Goal: Task Accomplishment & Management: Manage account settings

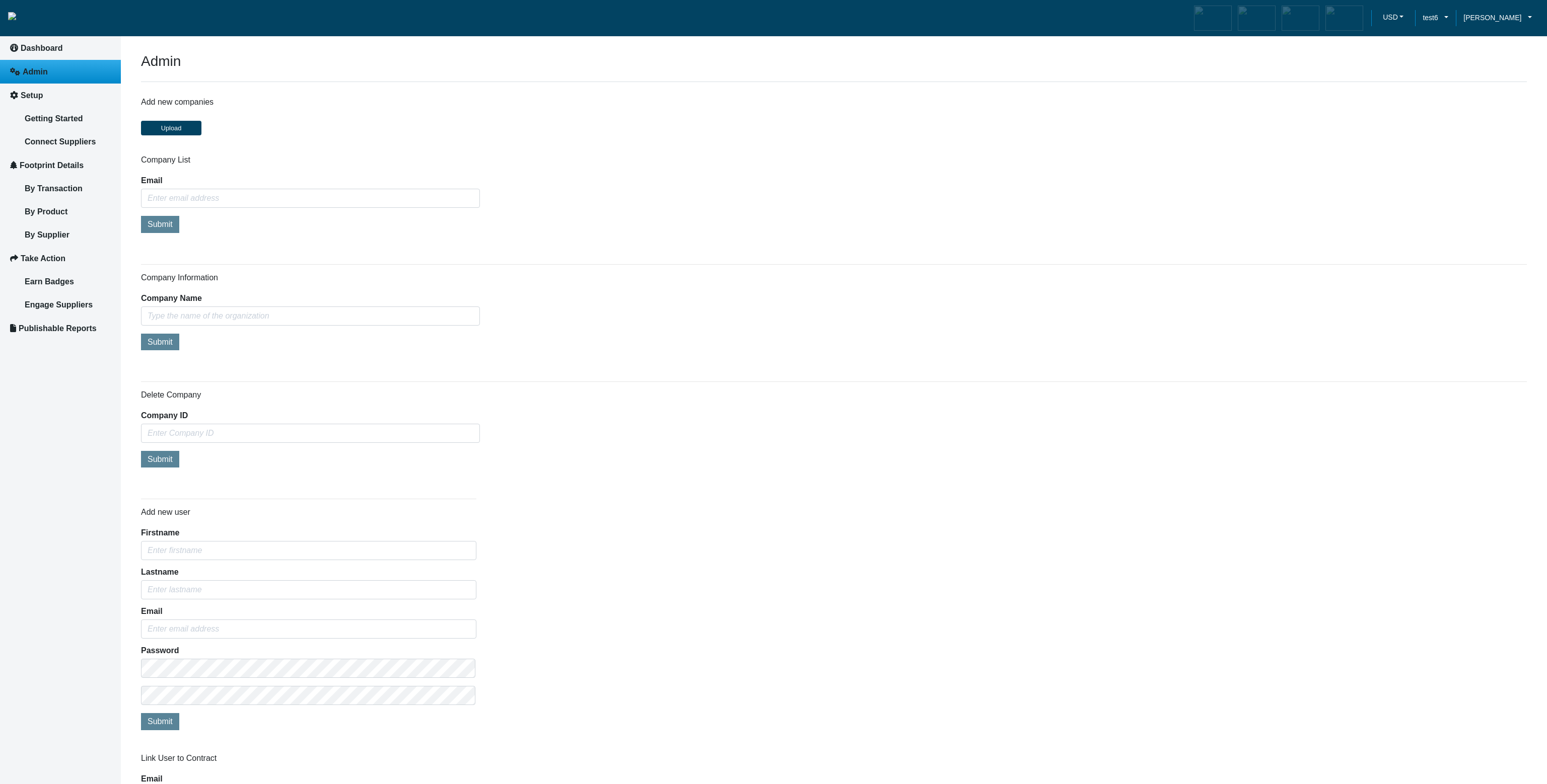
scroll to position [435, 0]
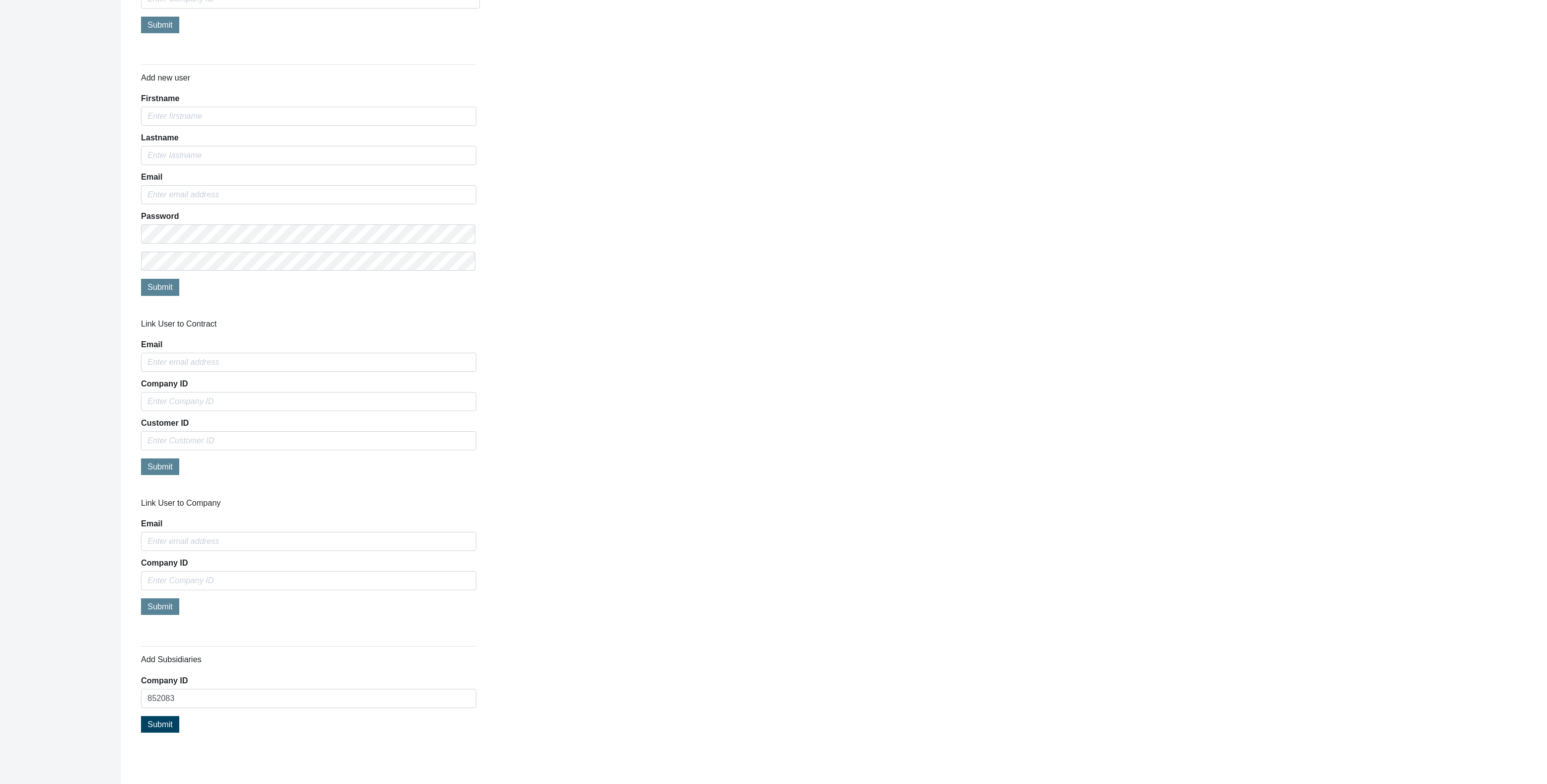
click at [693, 471] on div "Link User to Contract Email Company ID Customer ID Submit" at bounding box center [834, 403] width 1401 height 167
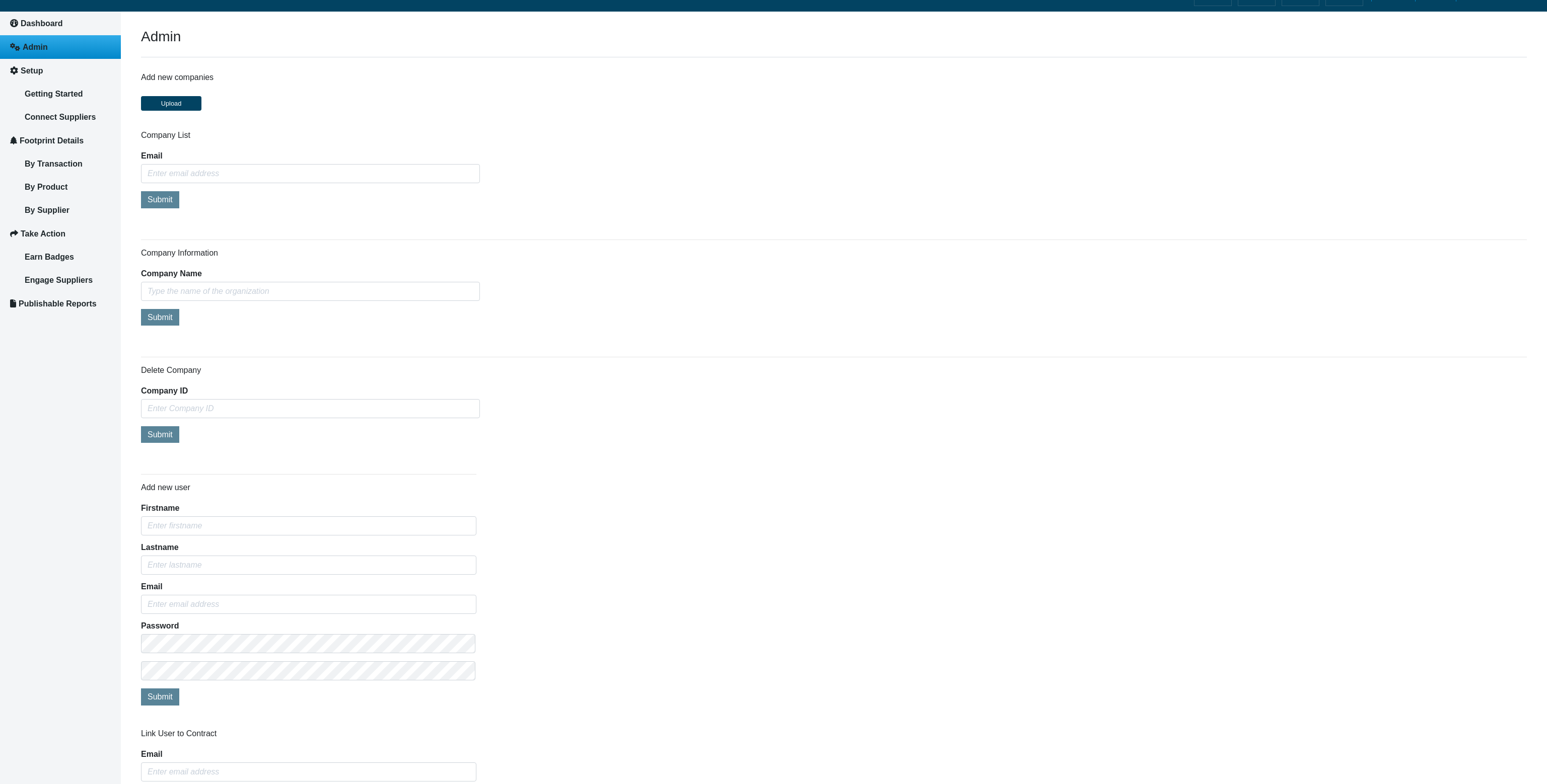
scroll to position [11, 0]
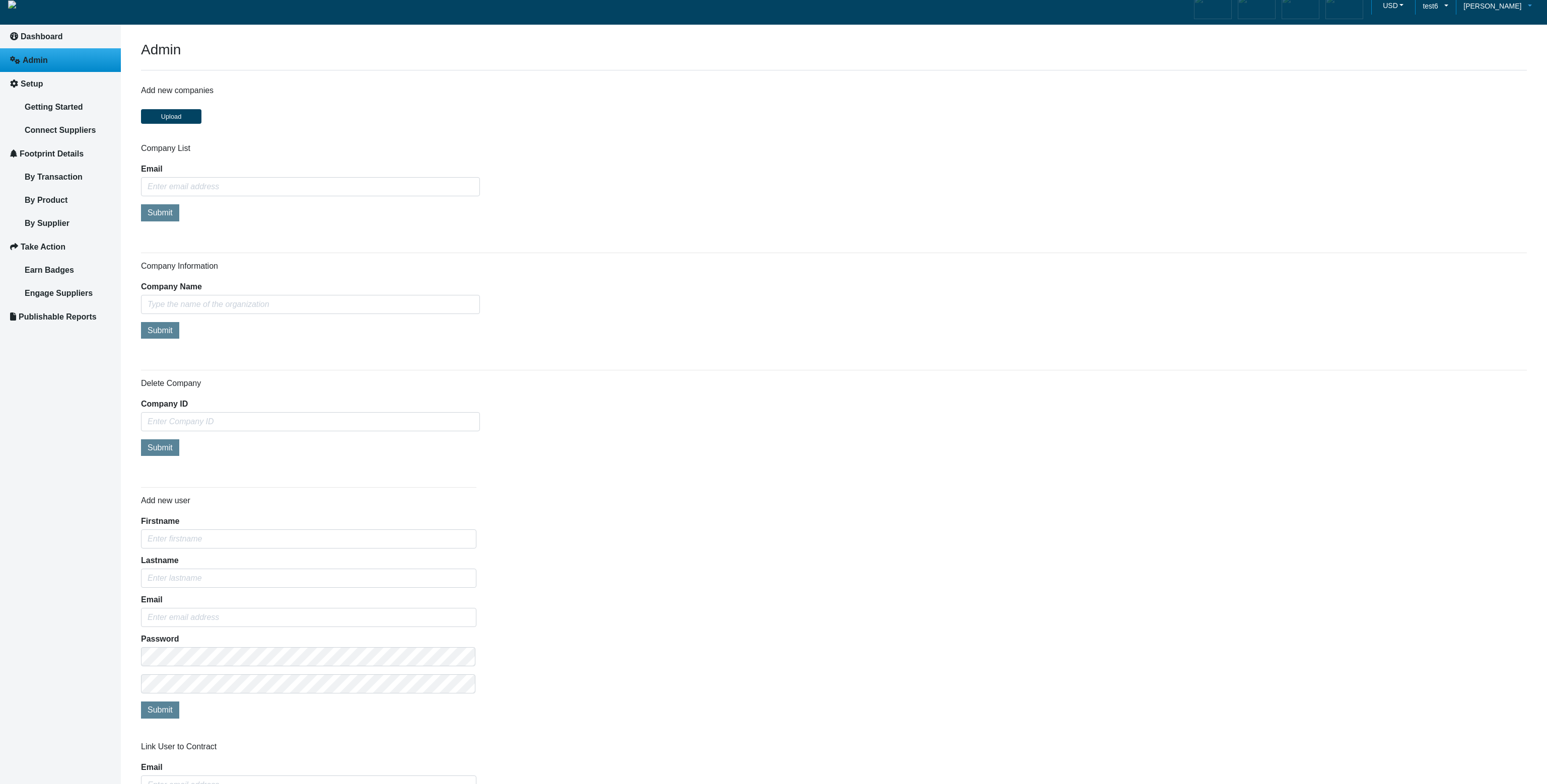
click at [1516, 7] on span "Michael Thornton" at bounding box center [1492, 6] width 58 height 11
click at [790, 489] on div "Add new user Firstname Lastname Email Password Submit" at bounding box center [834, 604] width 1401 height 250
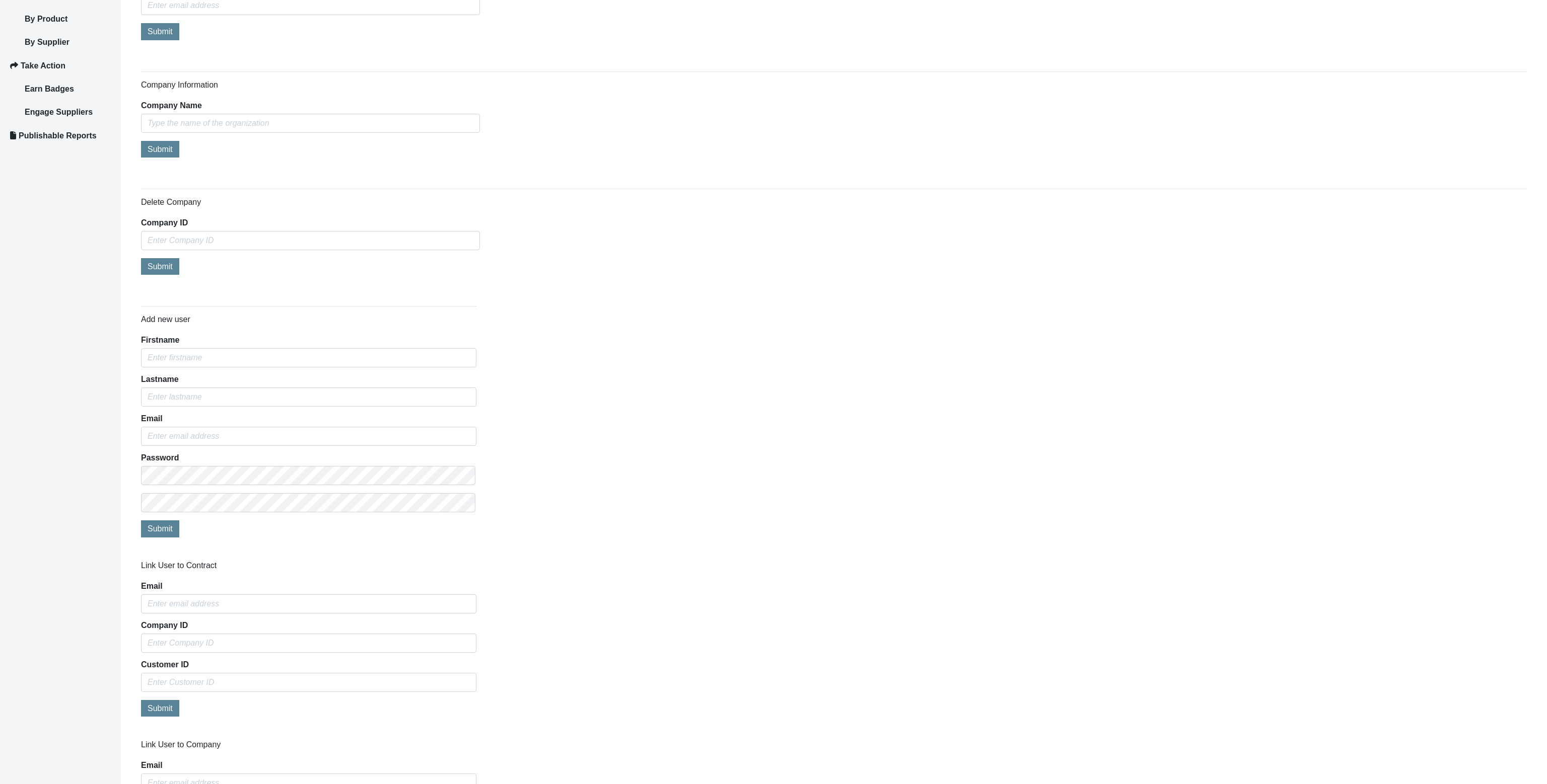
scroll to position [435, 0]
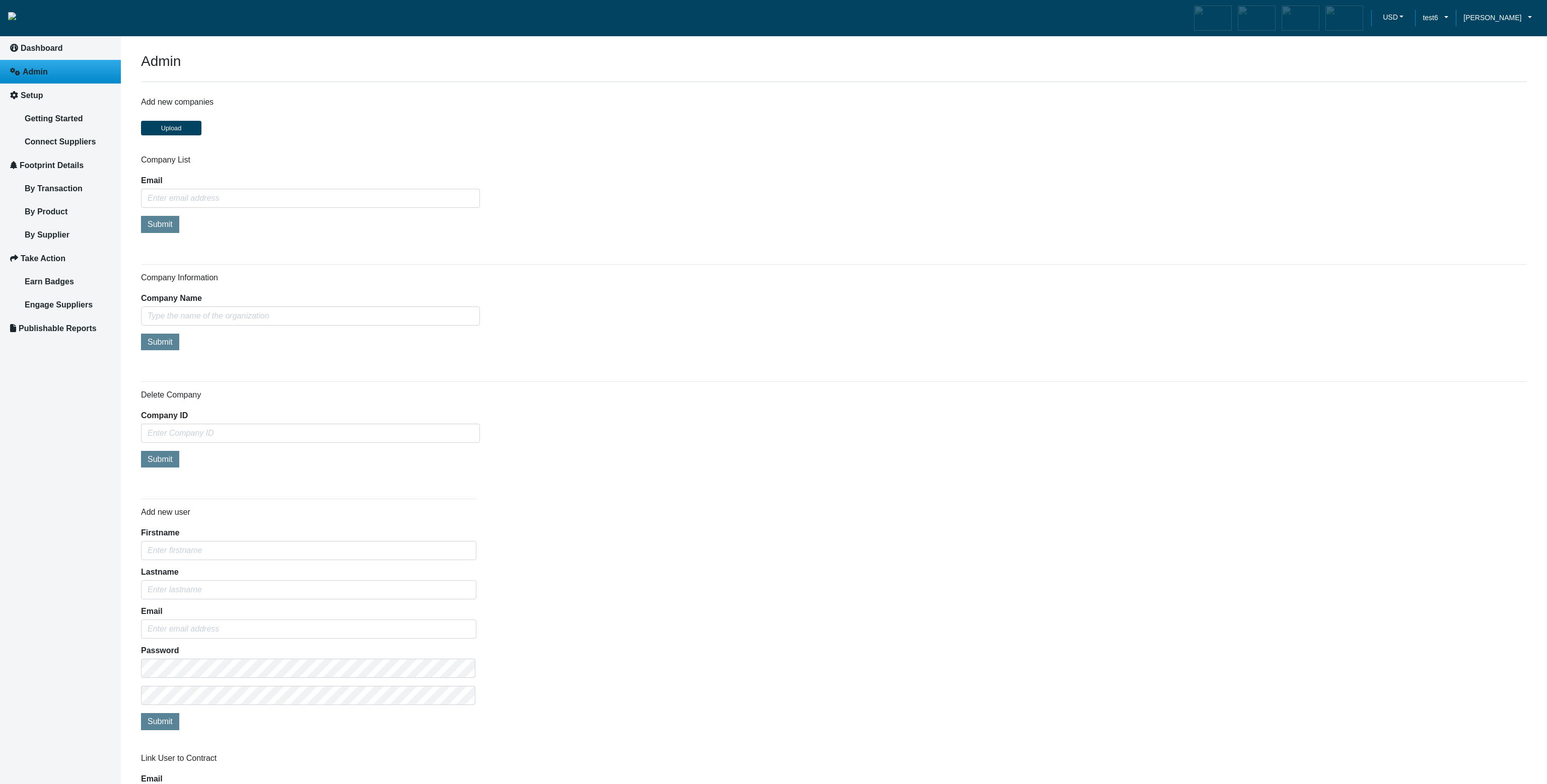
click at [763, 317] on div "Company Information Company Name Submit" at bounding box center [834, 312] width 1386 height 80
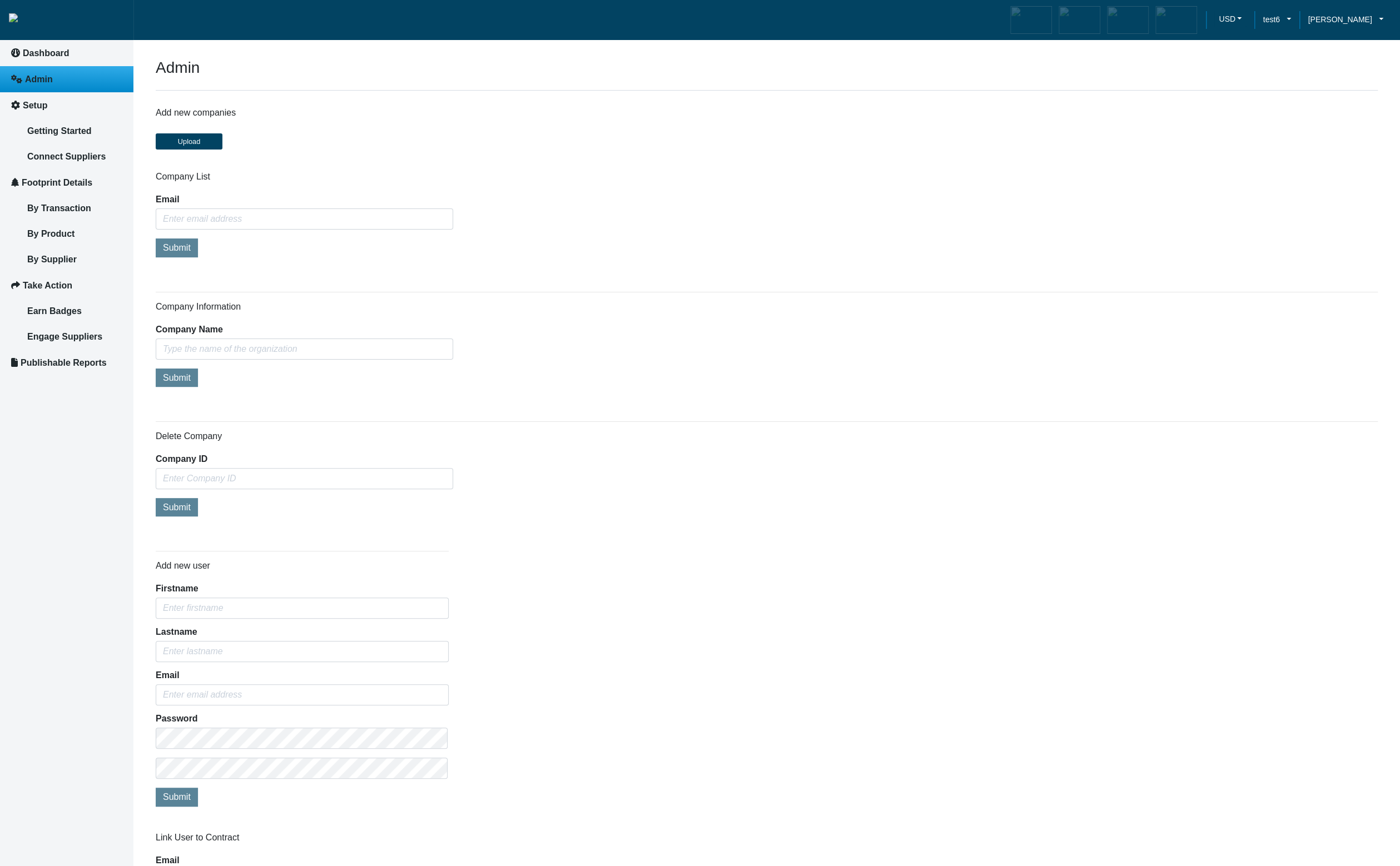
click at [1279, 574] on div "Add new user [PERSON_NAME] Email Password Submit" at bounding box center [767, 680] width 1239 height 276
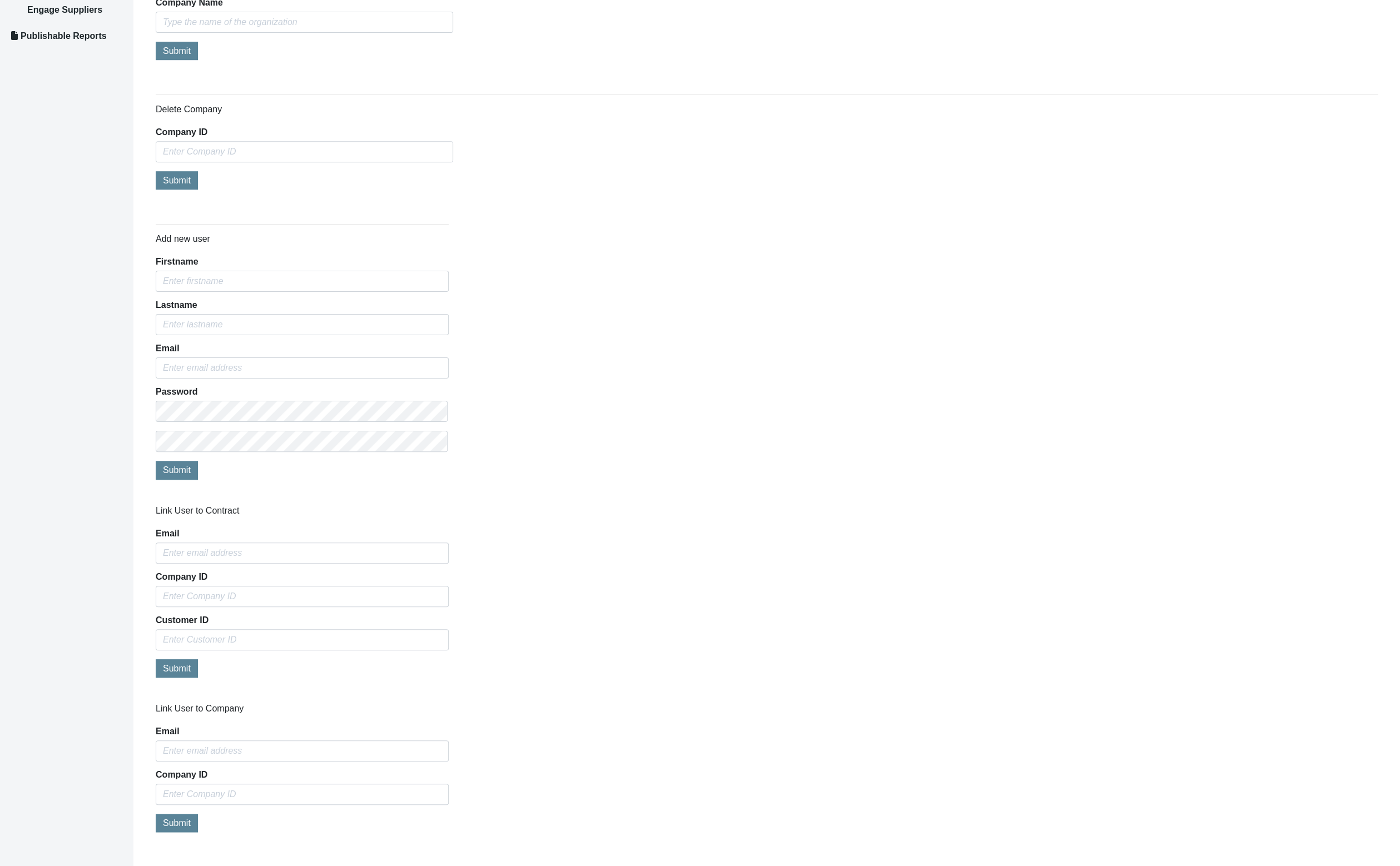
scroll to position [350, 0]
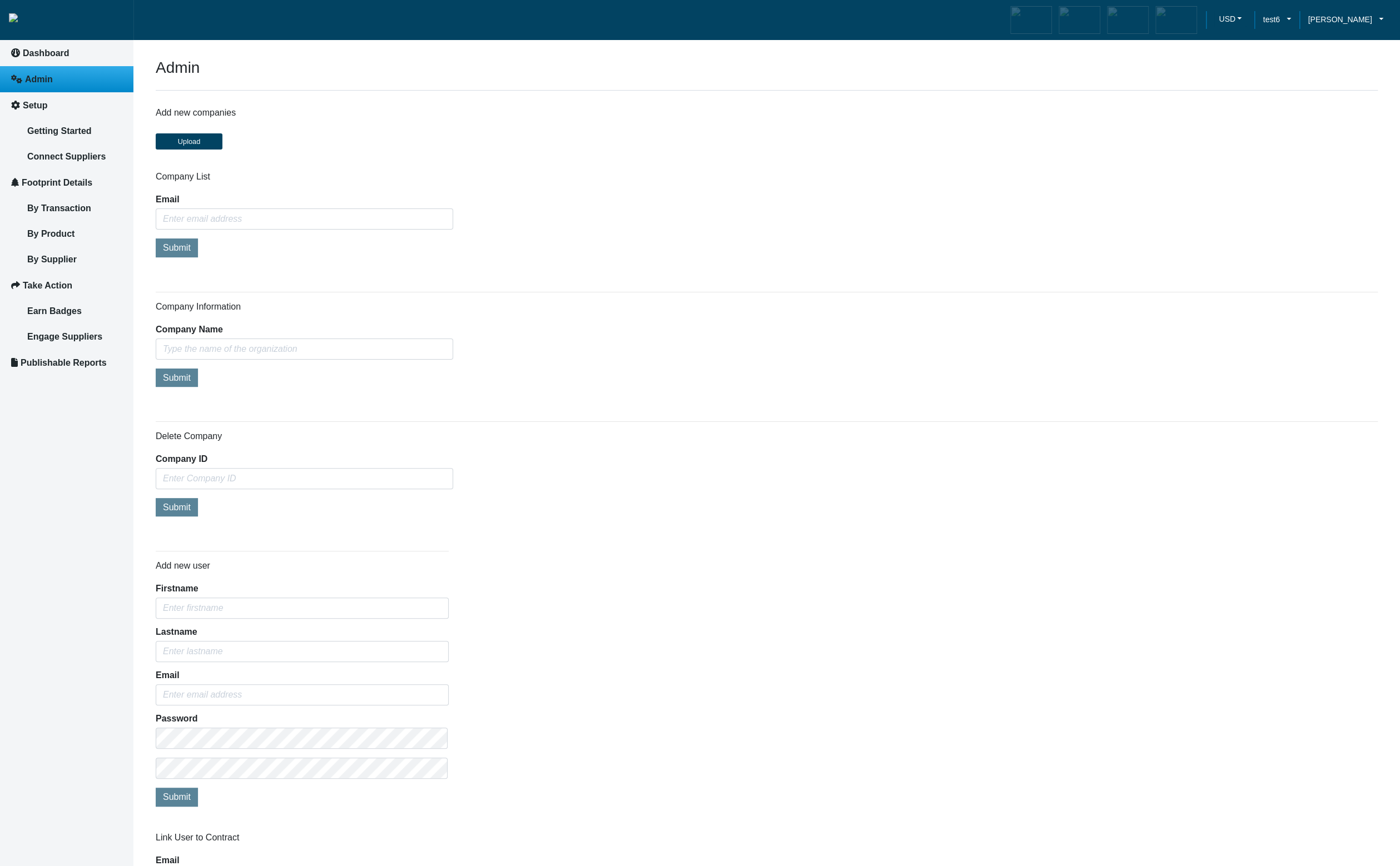
click at [686, 443] on div "Delete Company Company ID Submit" at bounding box center [767, 475] width 1222 height 88
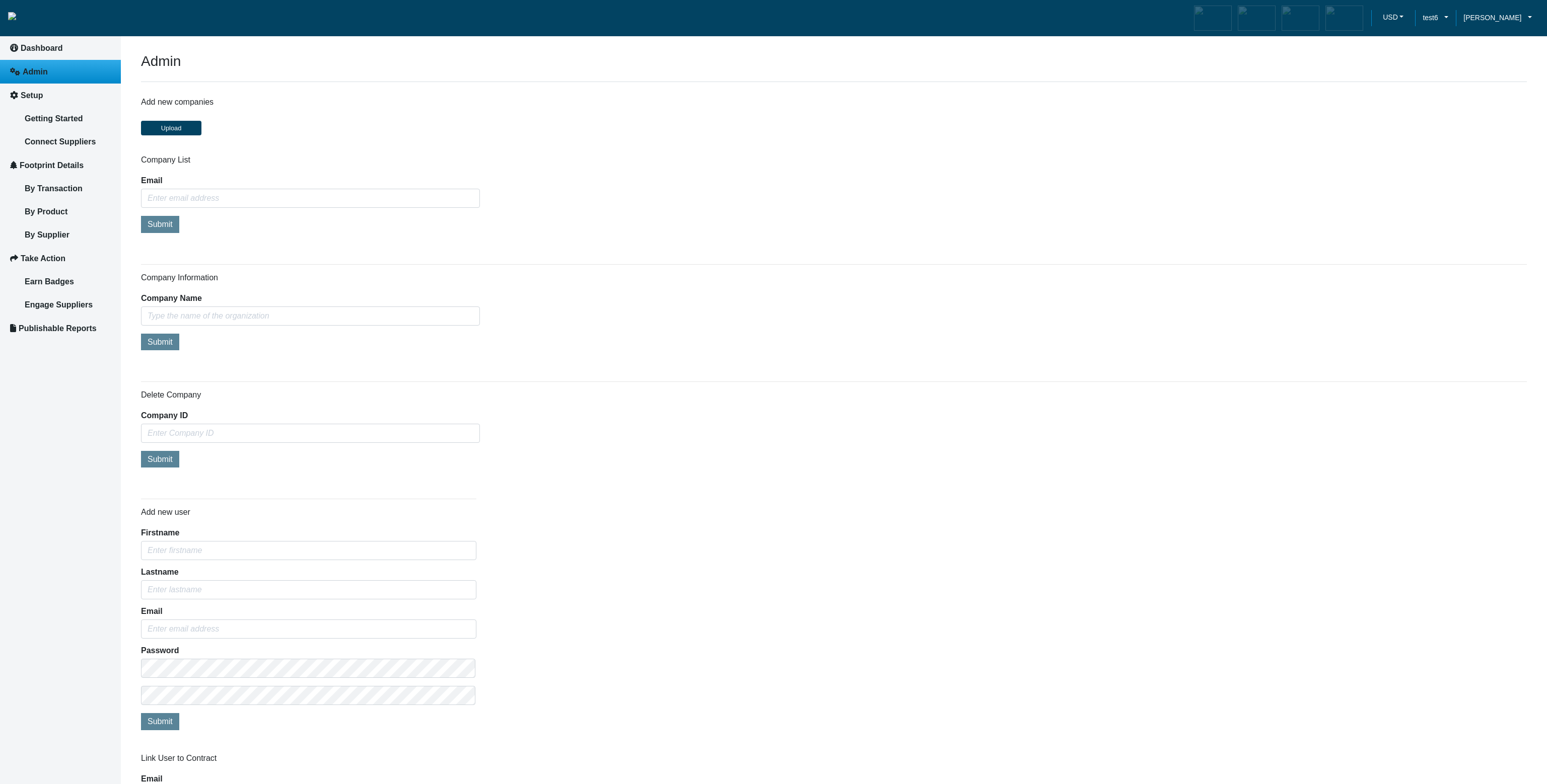
click at [886, 456] on div "Delete Company Company ID Submit" at bounding box center [834, 430] width 1386 height 80
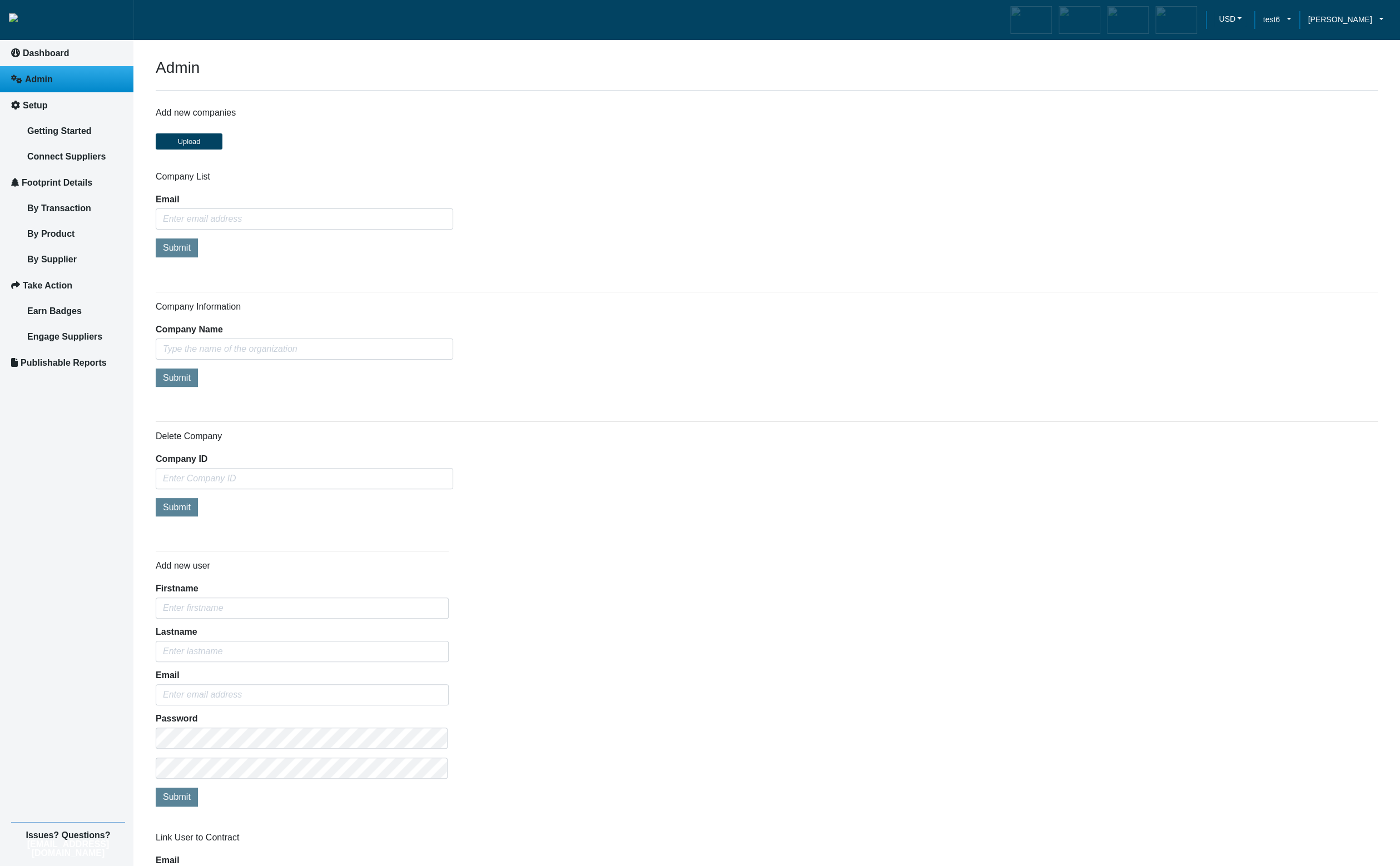
click at [574, 611] on div "Add new user Firstname Lastname Email Password Submit" at bounding box center [767, 680] width 1239 height 276
click at [668, 737] on div "Add new user [PERSON_NAME] Email Password Submit" at bounding box center [767, 680] width 1239 height 276
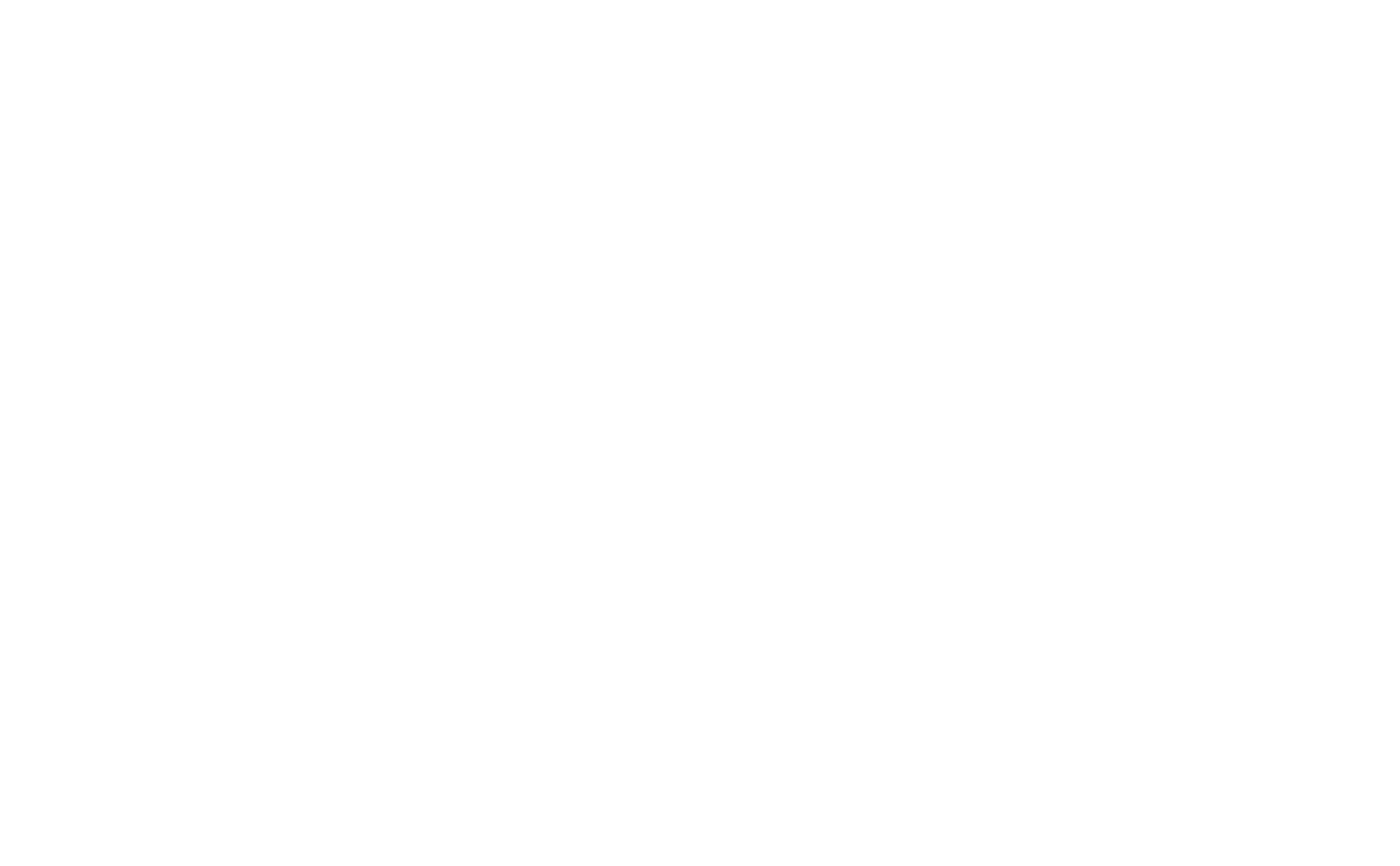
click at [715, 152] on body "We're offline! Leave a message" at bounding box center [700, 433] width 1400 height 866
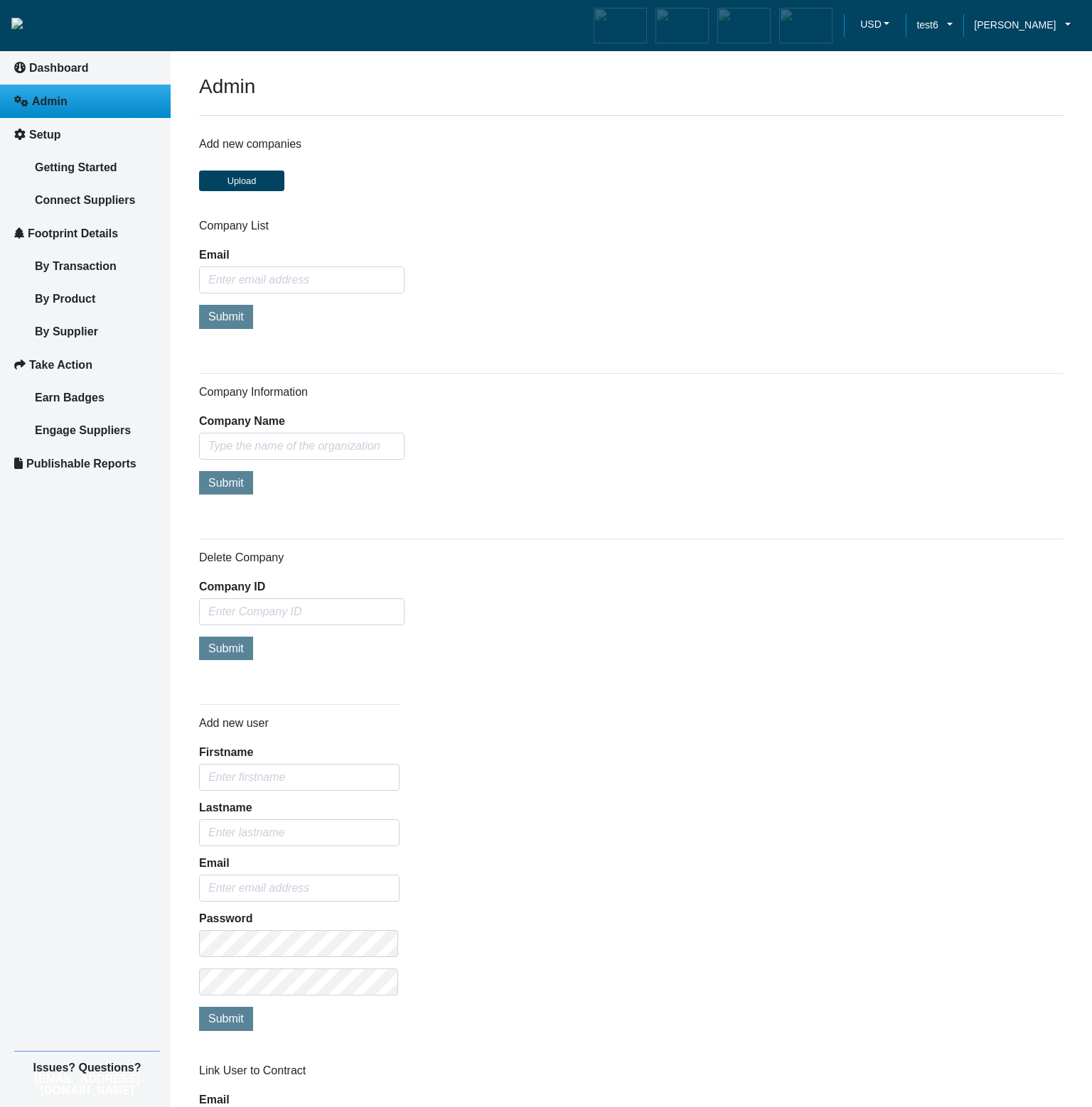
click at [604, 817] on div "Add new user [PERSON_NAME] Email Password Submit" at bounding box center [631, 870] width 886 height 353
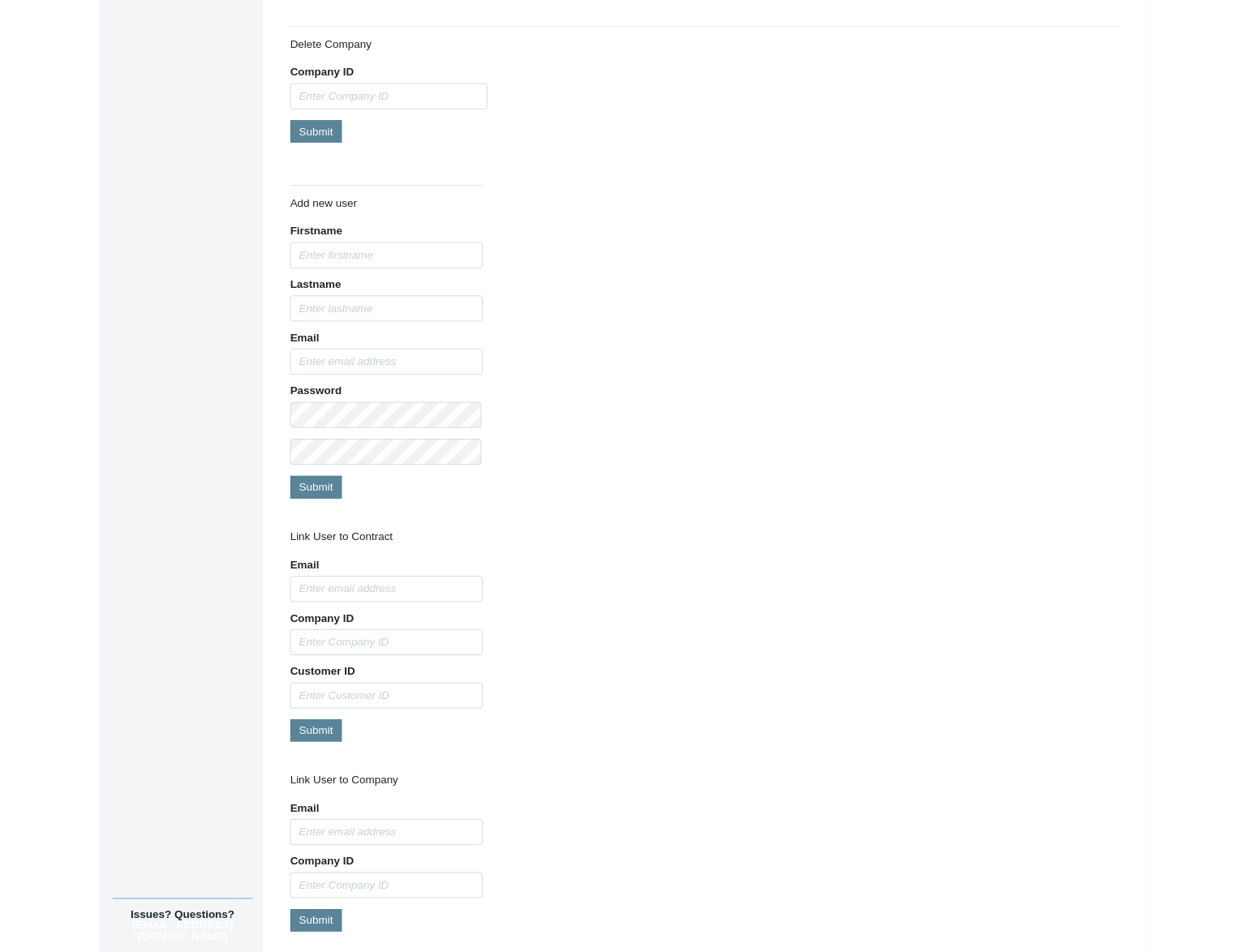
scroll to position [642, 0]
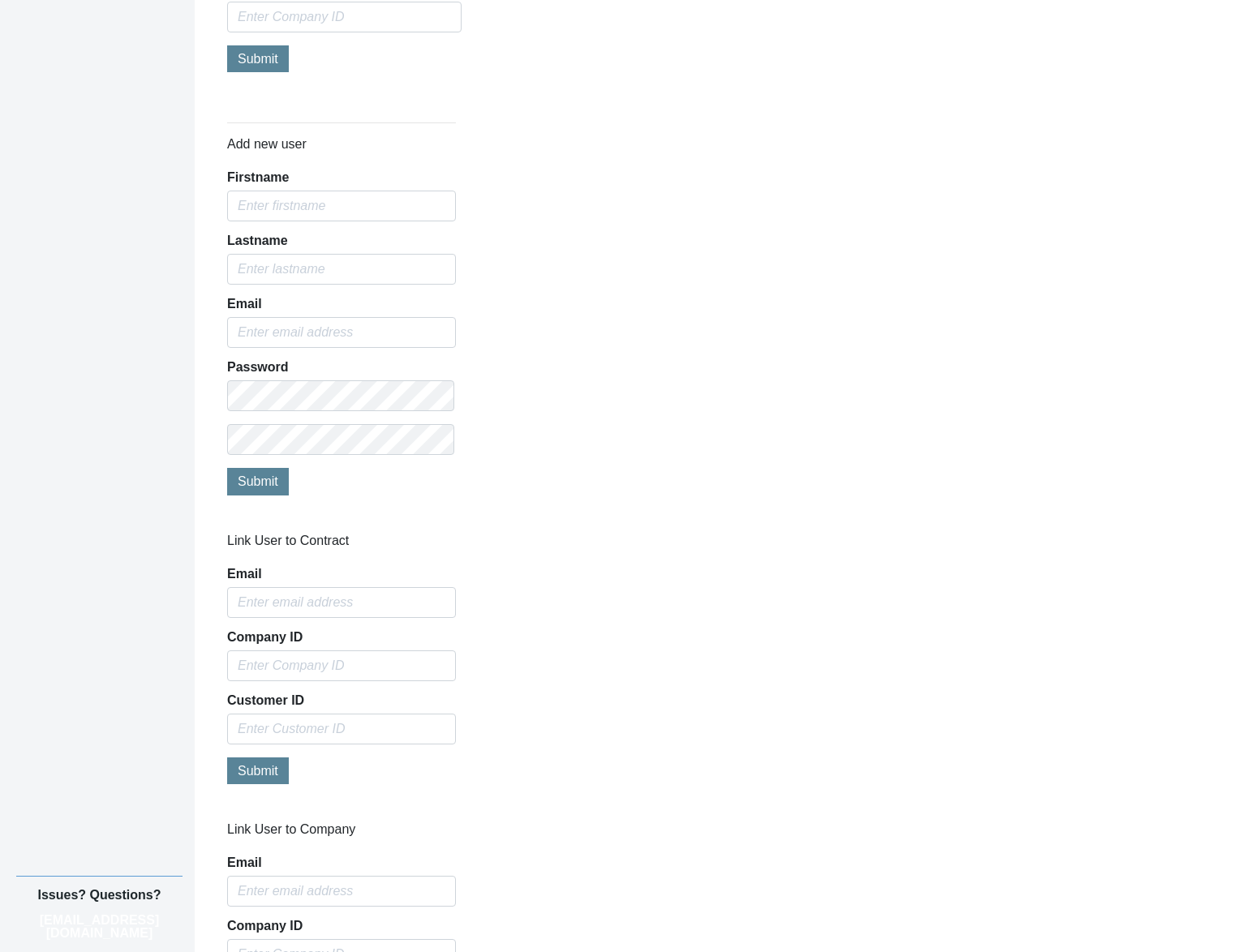
scroll to position [822, 0]
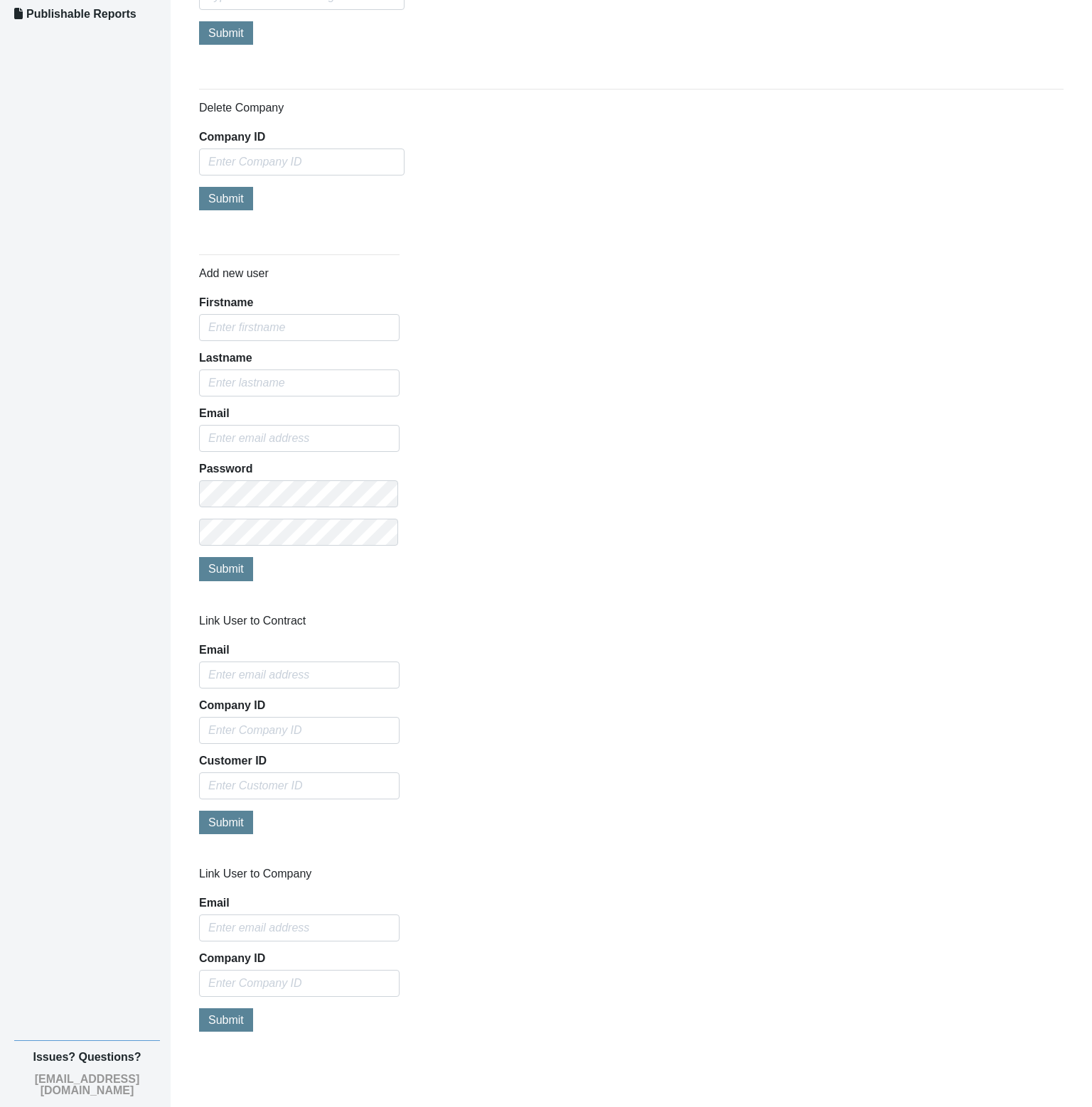
scroll to position [447, 0]
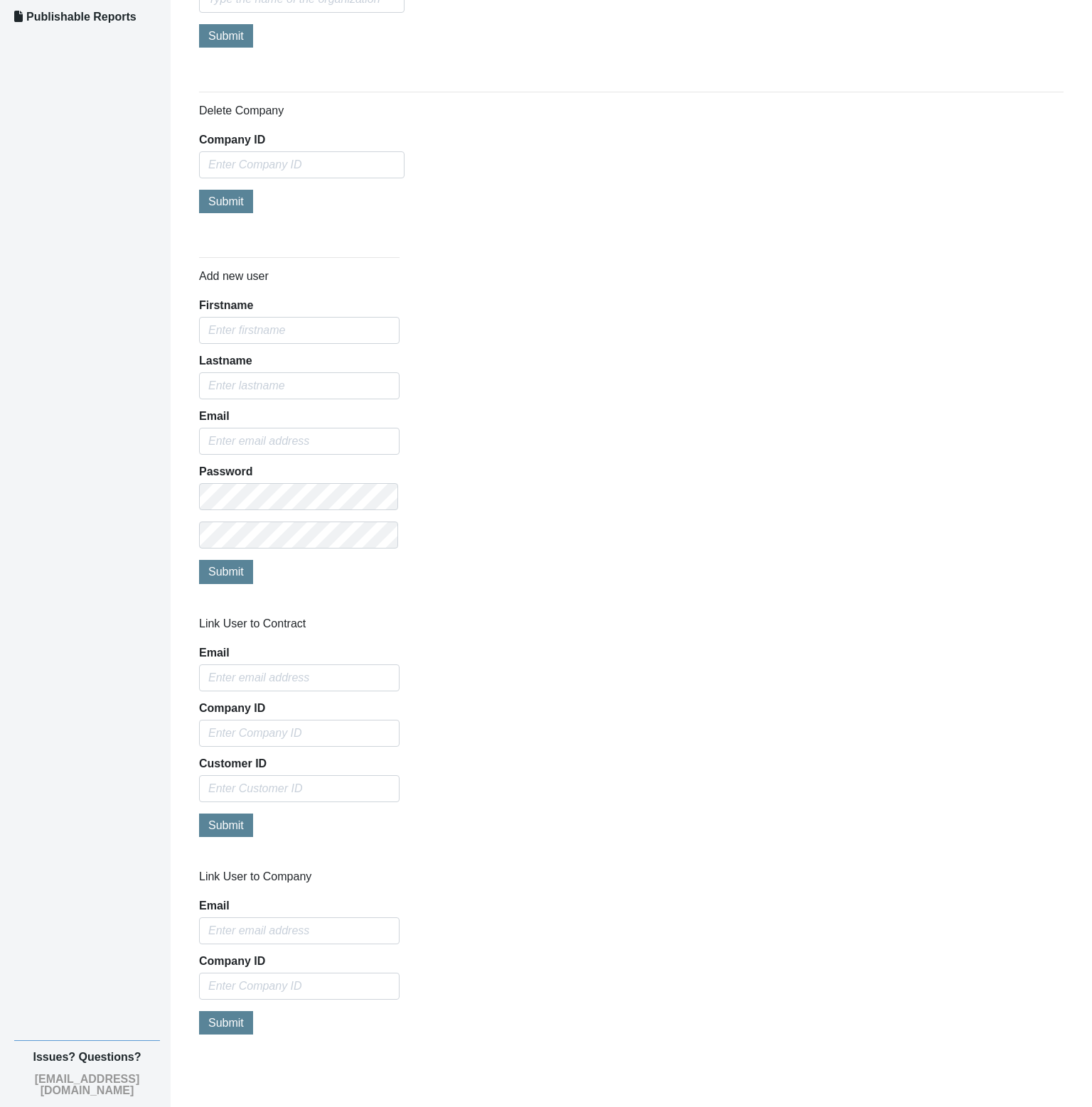
click at [98, 834] on div "Dashboard Admin Setup Getting Started Connect Suppliers Footprint Details By Tr…" at bounding box center [85, 314] width 170 height 1521
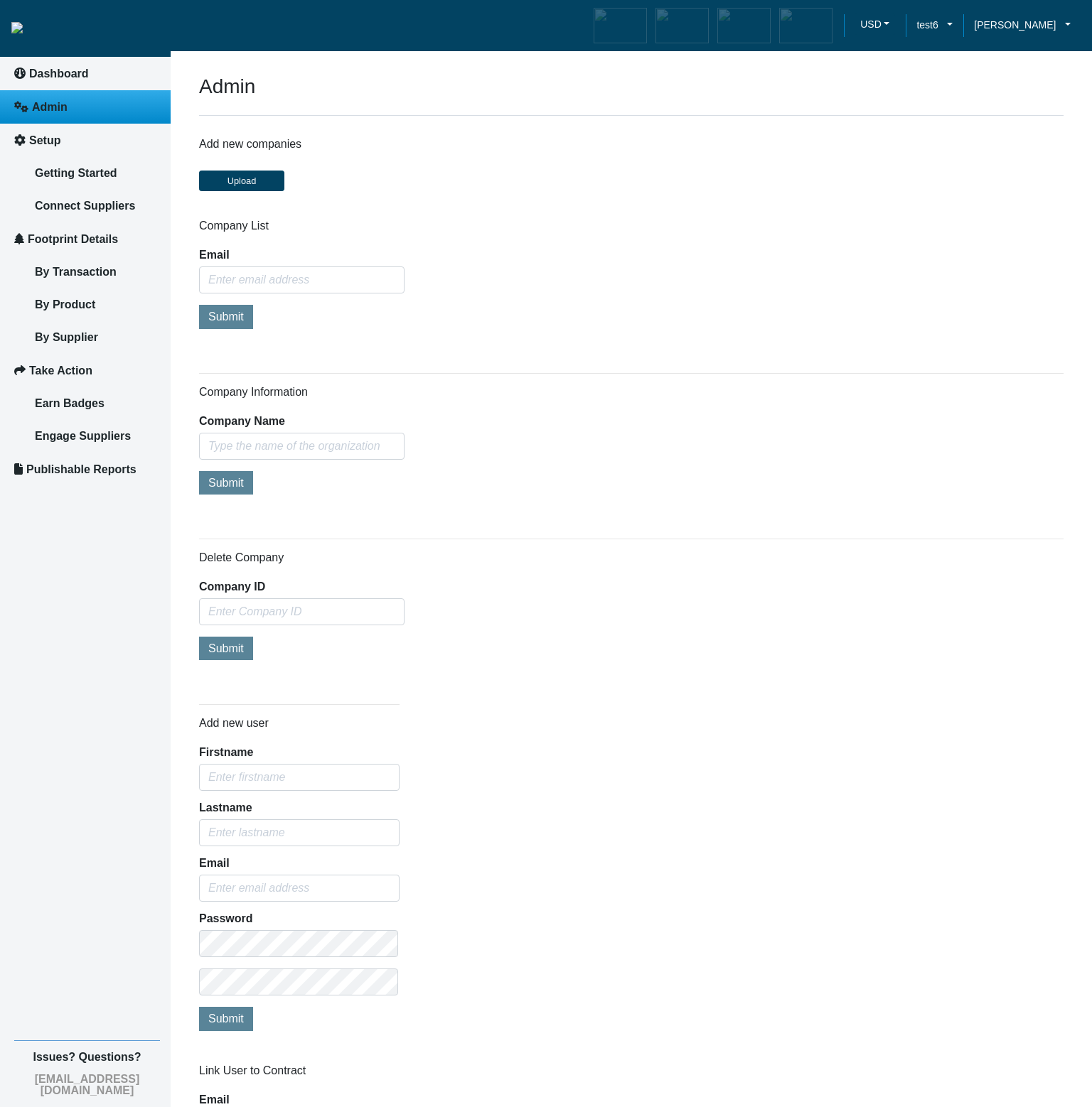
click at [94, 800] on div "Dashboard Admin Setup Getting Started Connect Suppliers Footprint Details By Tr…" at bounding box center [85, 760] width 170 height 1521
click at [75, 809] on div "Dashboard Admin Setup Getting Started Connect Suppliers Footprint Details By Tr…" at bounding box center [85, 760] width 170 height 1521
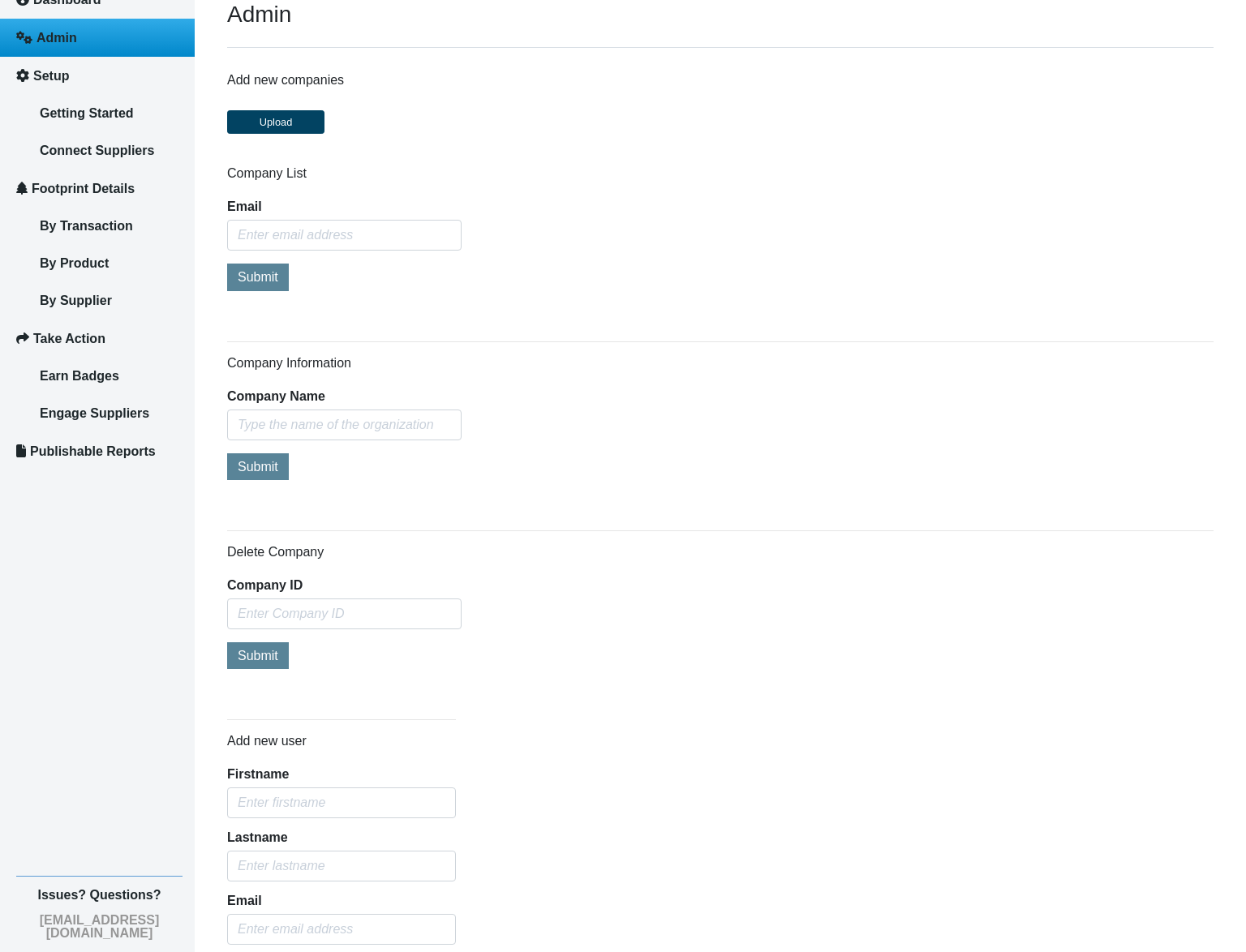
scroll to position [98, 0]
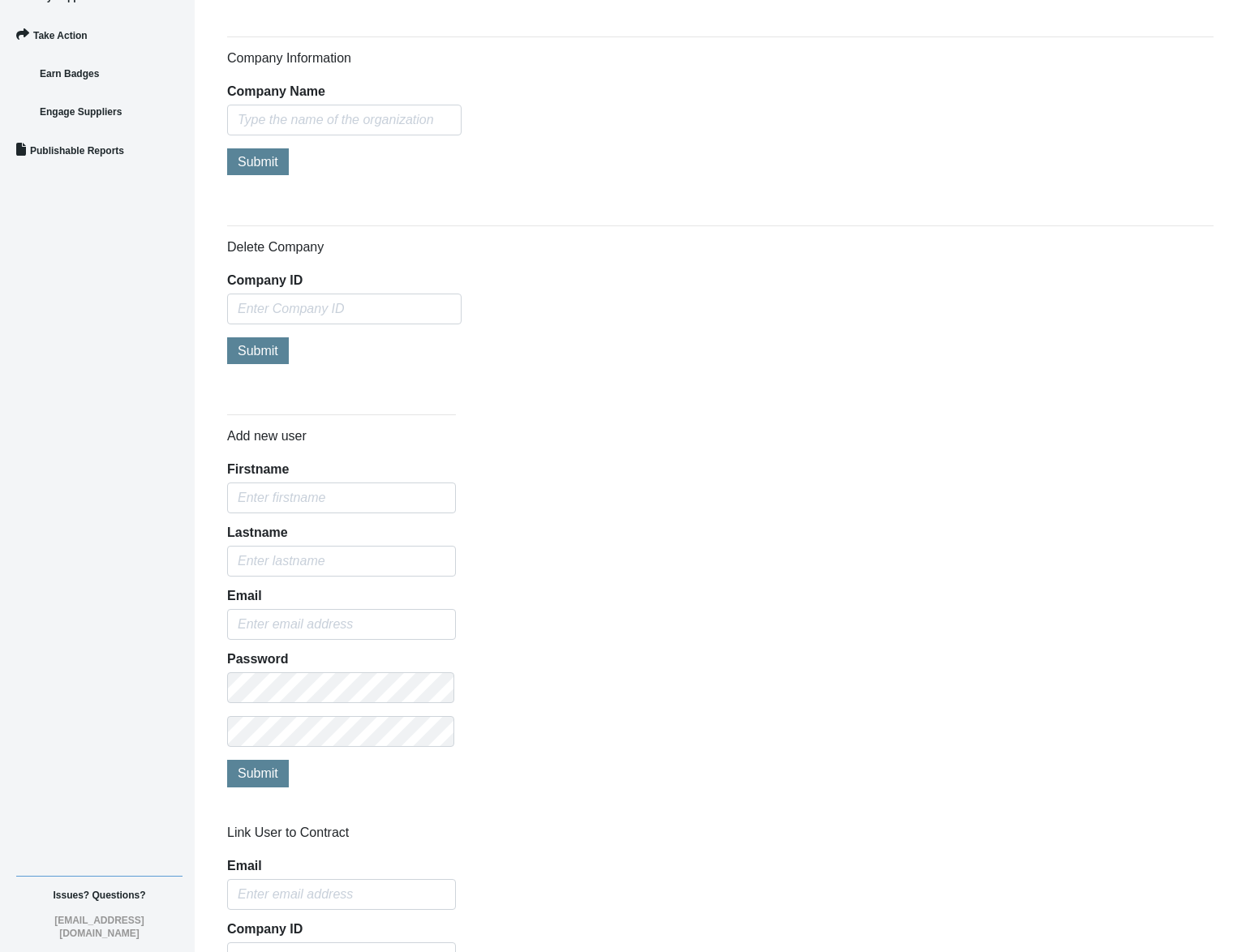
scroll to position [822, 0]
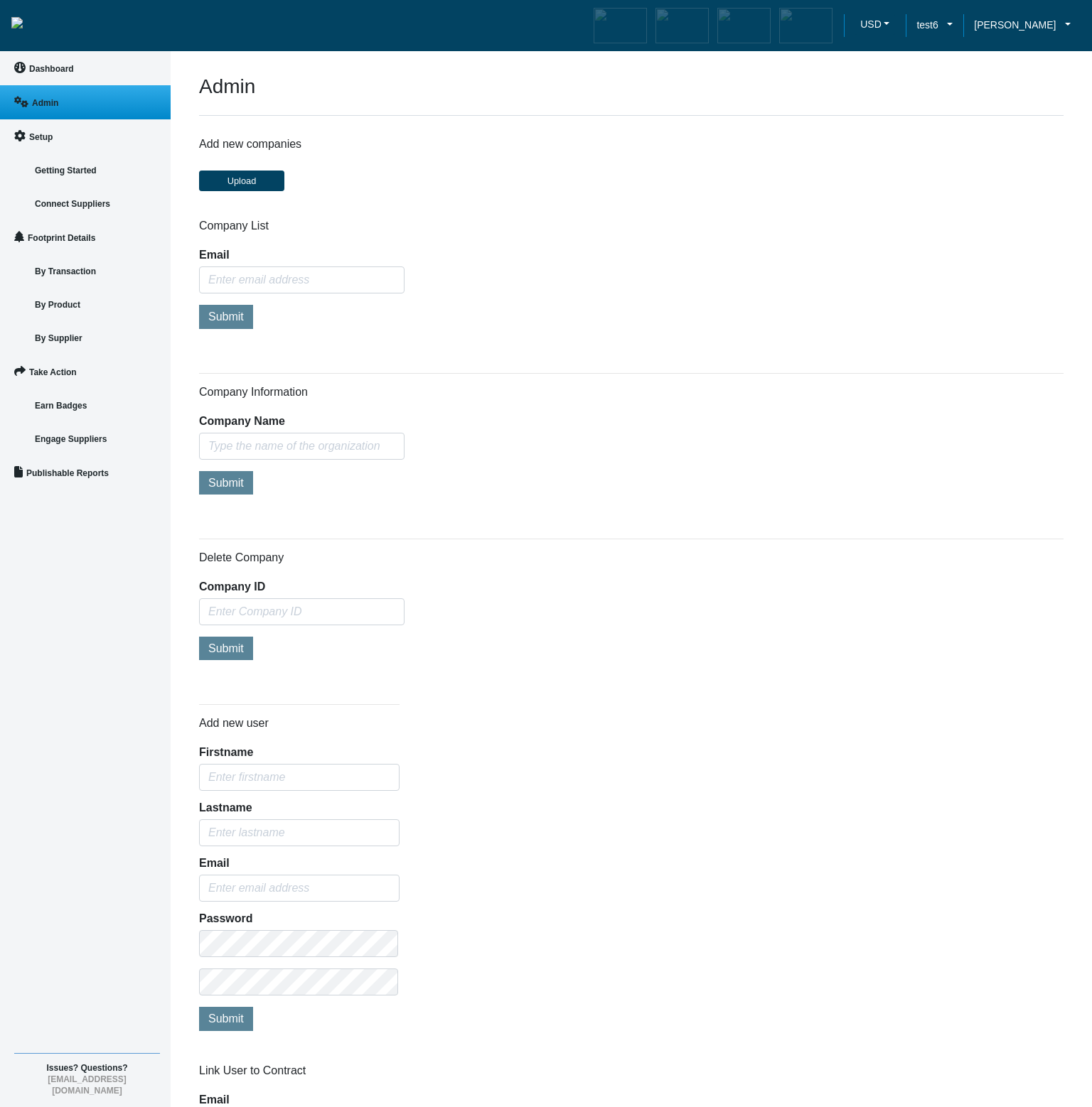
click at [140, 635] on div "Dashboard Admin Setup Getting Started Connect Suppliers Footprint Details By Tr…" at bounding box center [85, 760] width 170 height 1521
click at [99, 704] on div "Dashboard Admin Setup Getting Started Connect Suppliers Footprint Details By Tr…" at bounding box center [85, 760] width 170 height 1521
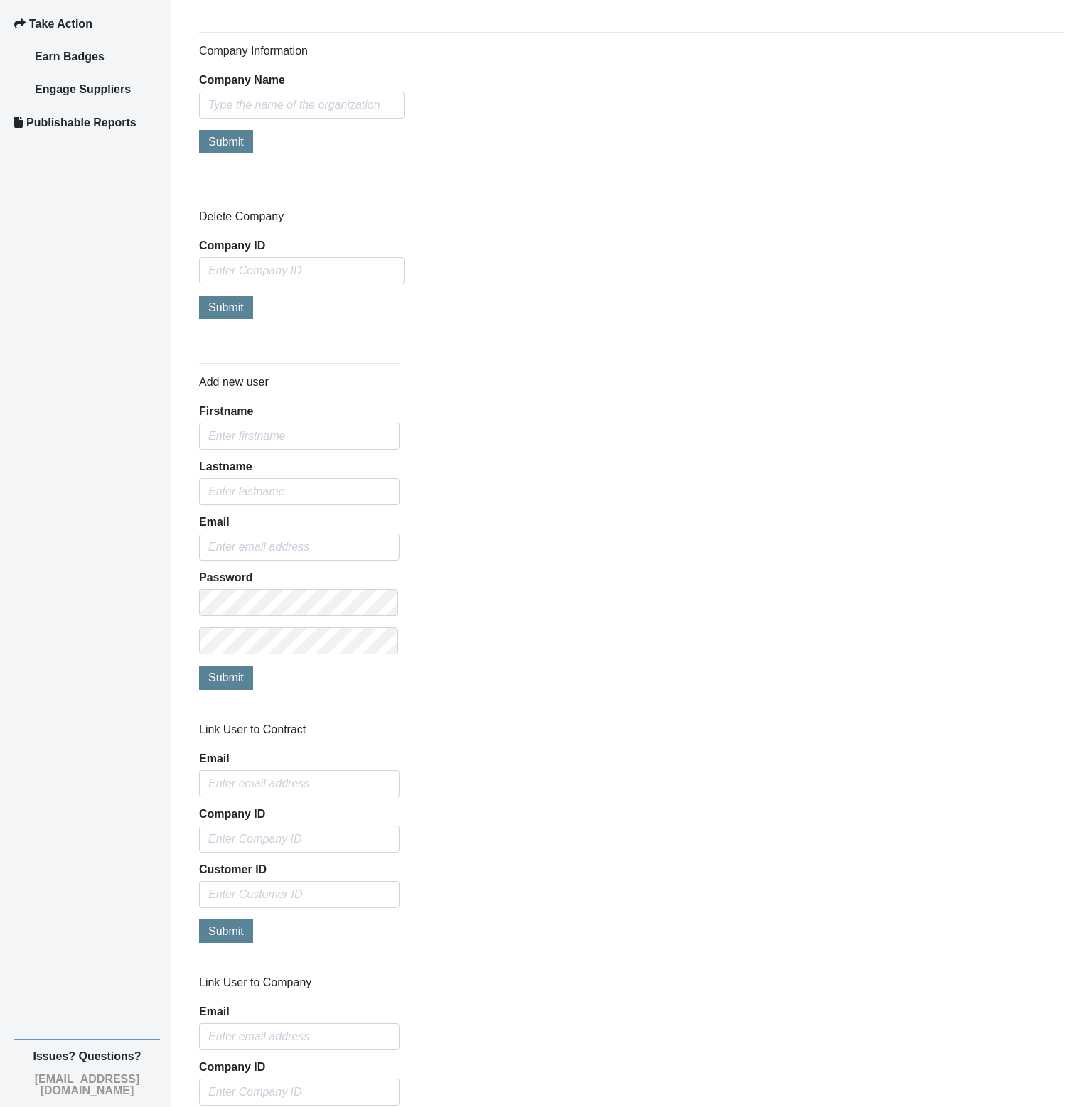
scroll to position [447, 0]
